Goal: Navigation & Orientation: Find specific page/section

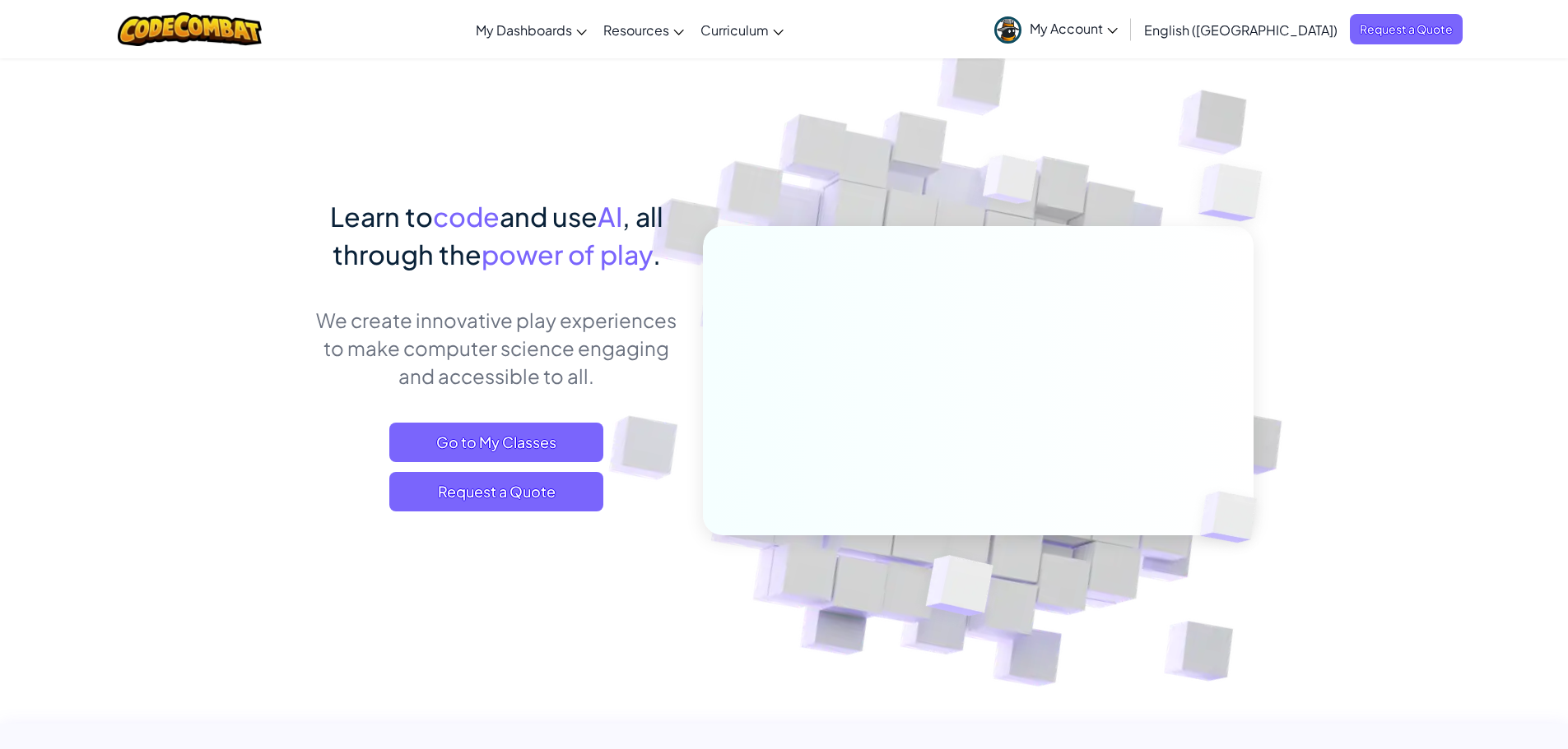
click at [1125, 19] on link "My Account" at bounding box center [1055, 29] width 140 height 52
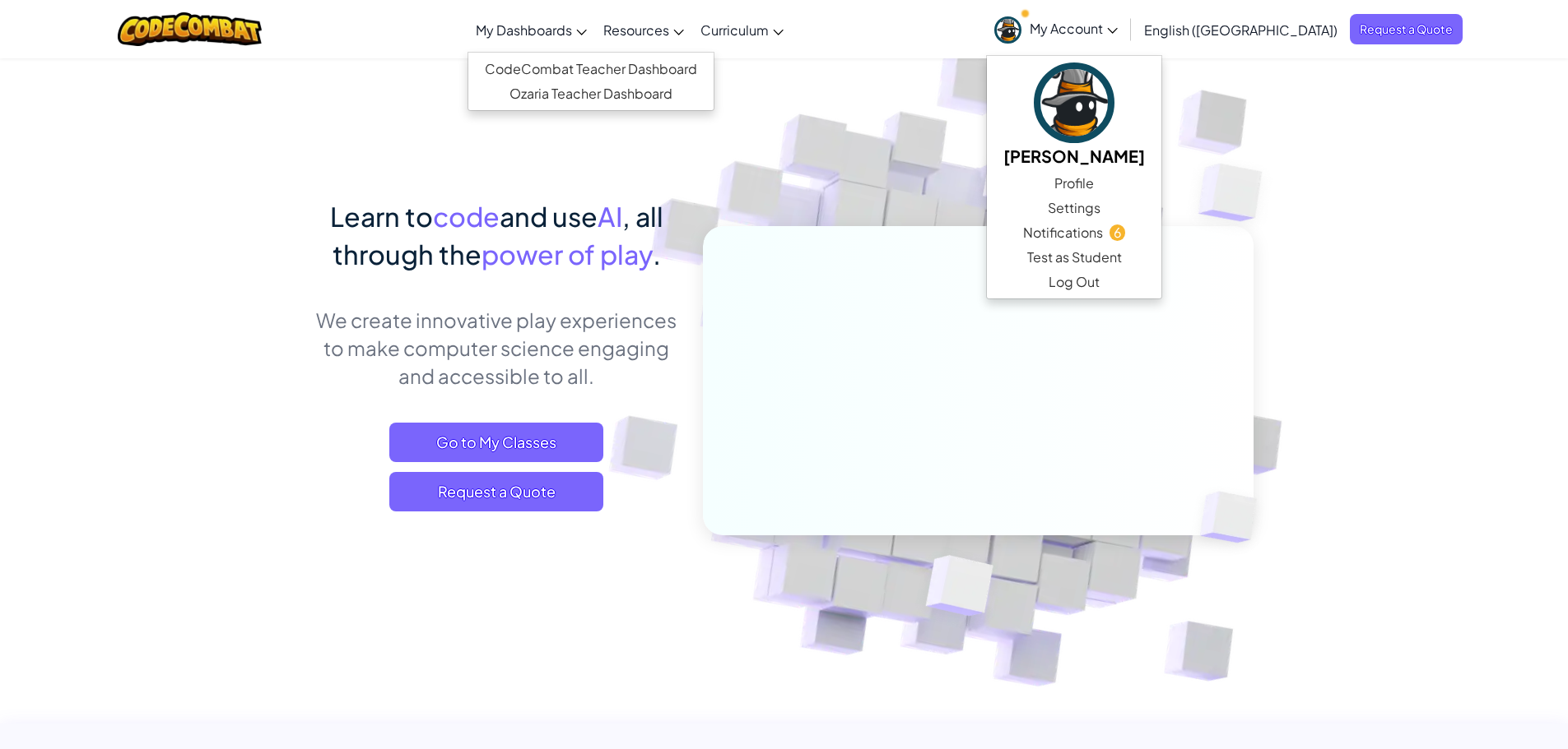
click at [572, 35] on span "My Dashboards" at bounding box center [524, 30] width 96 height 17
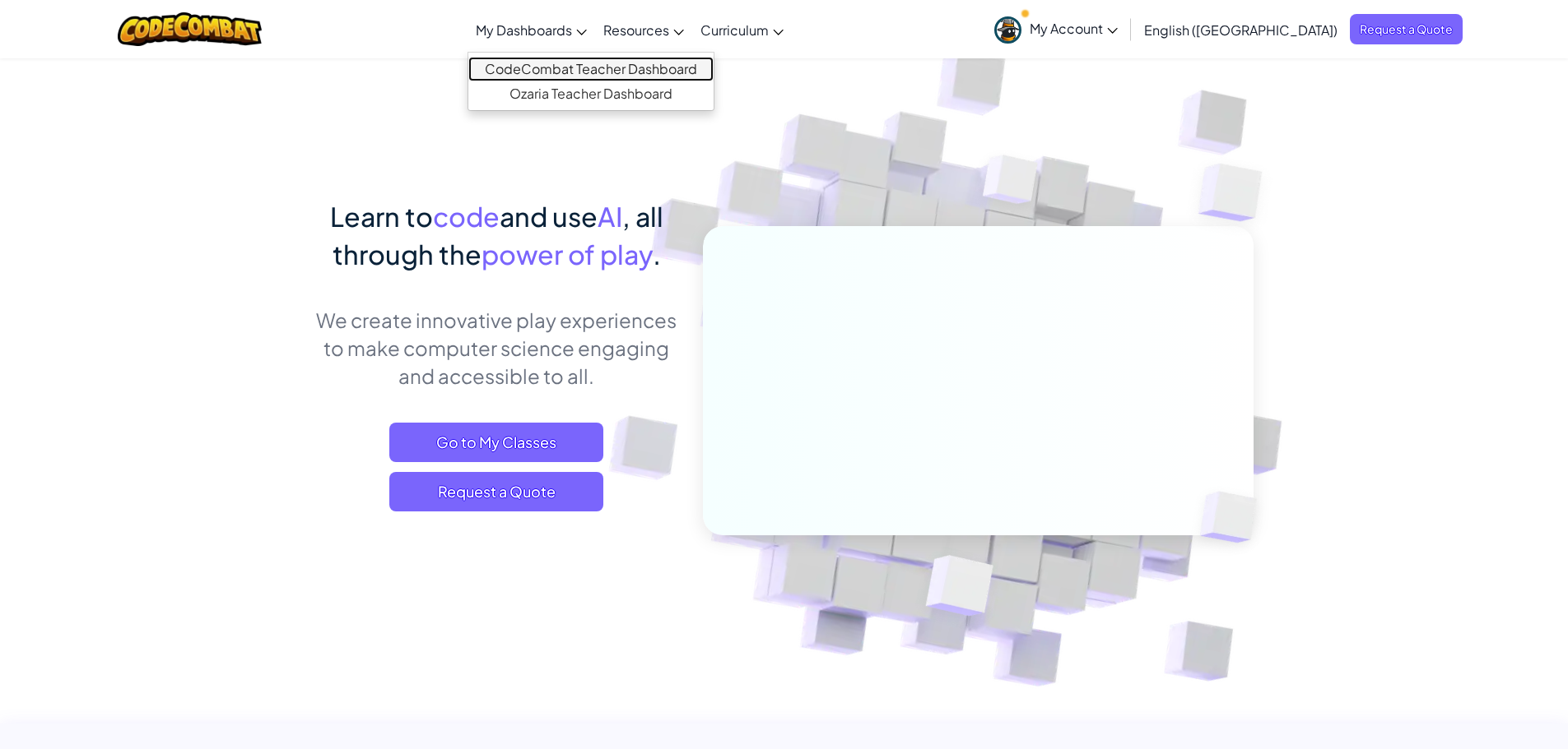
click at [592, 73] on link "CodeCombat Teacher Dashboard" at bounding box center [591, 69] width 245 height 25
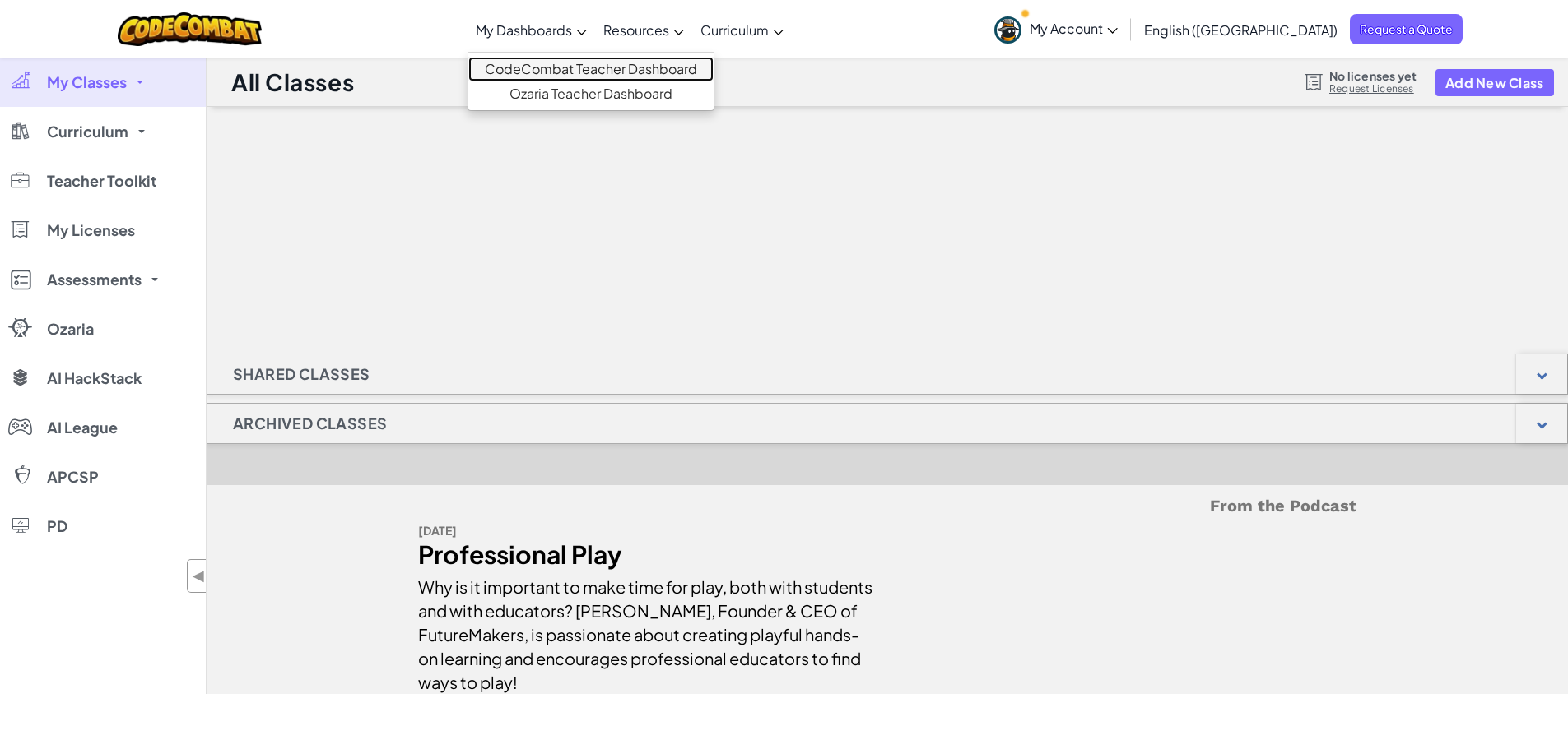
click at [608, 72] on link "CodeCombat Teacher Dashboard" at bounding box center [591, 69] width 245 height 25
